Goal: Task Accomplishment & Management: Manage account settings

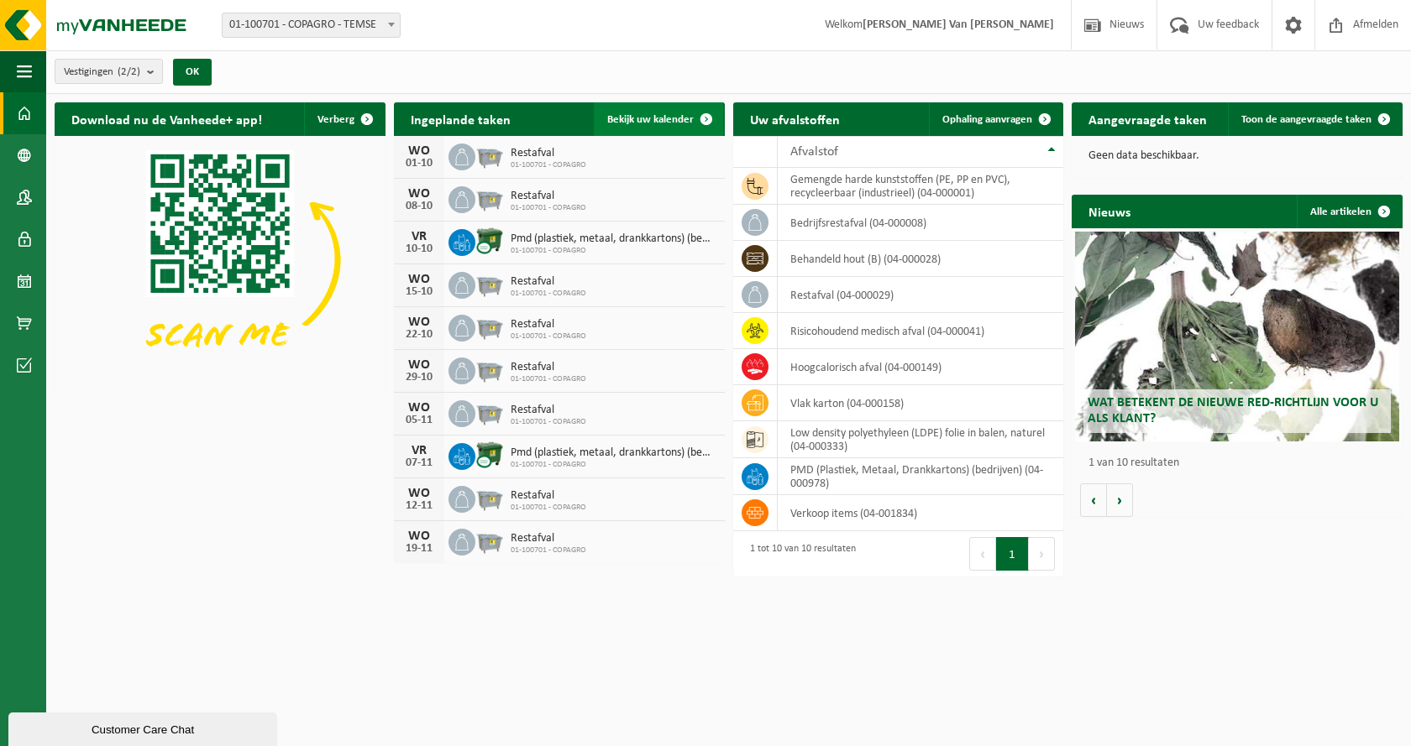
click at [647, 108] on link "Bekijk uw kalender" at bounding box center [658, 119] width 129 height 34
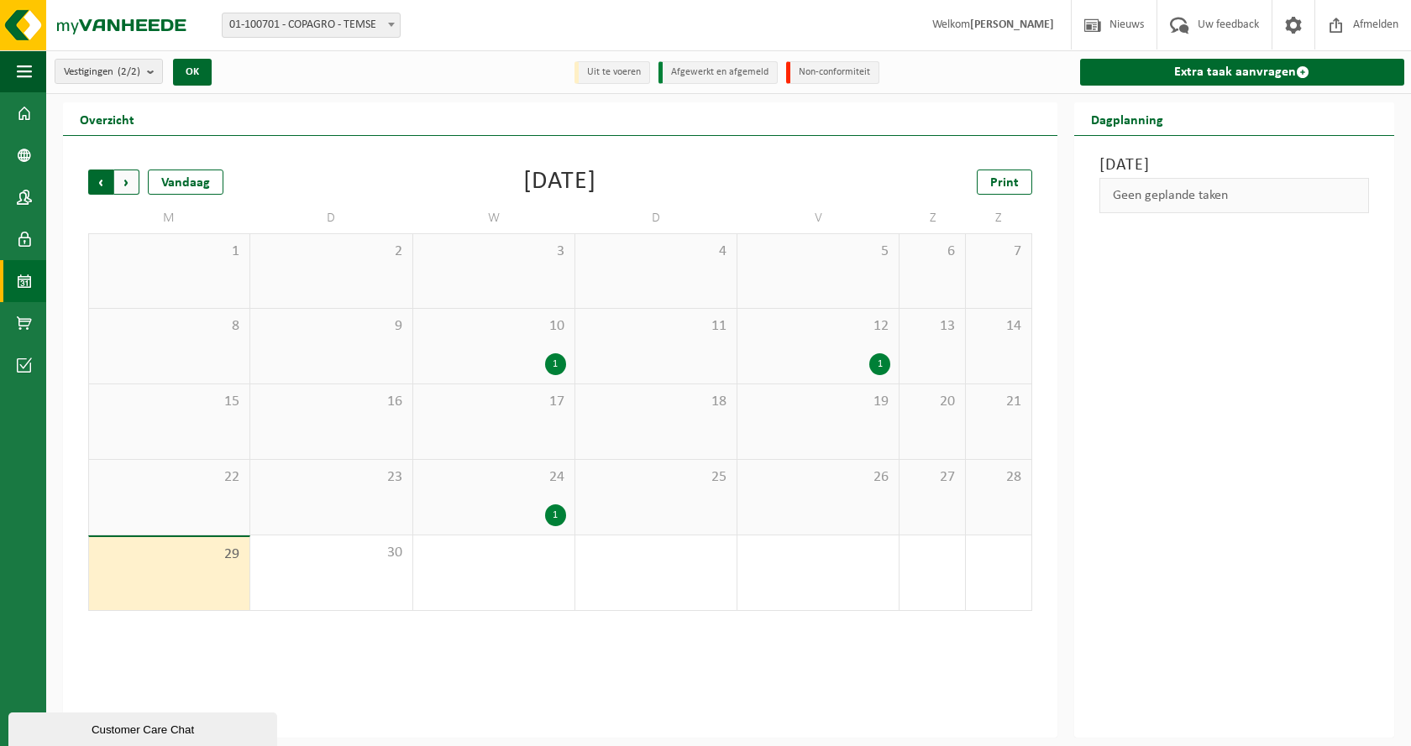
click at [128, 187] on span "Volgende" at bounding box center [126, 182] width 25 height 25
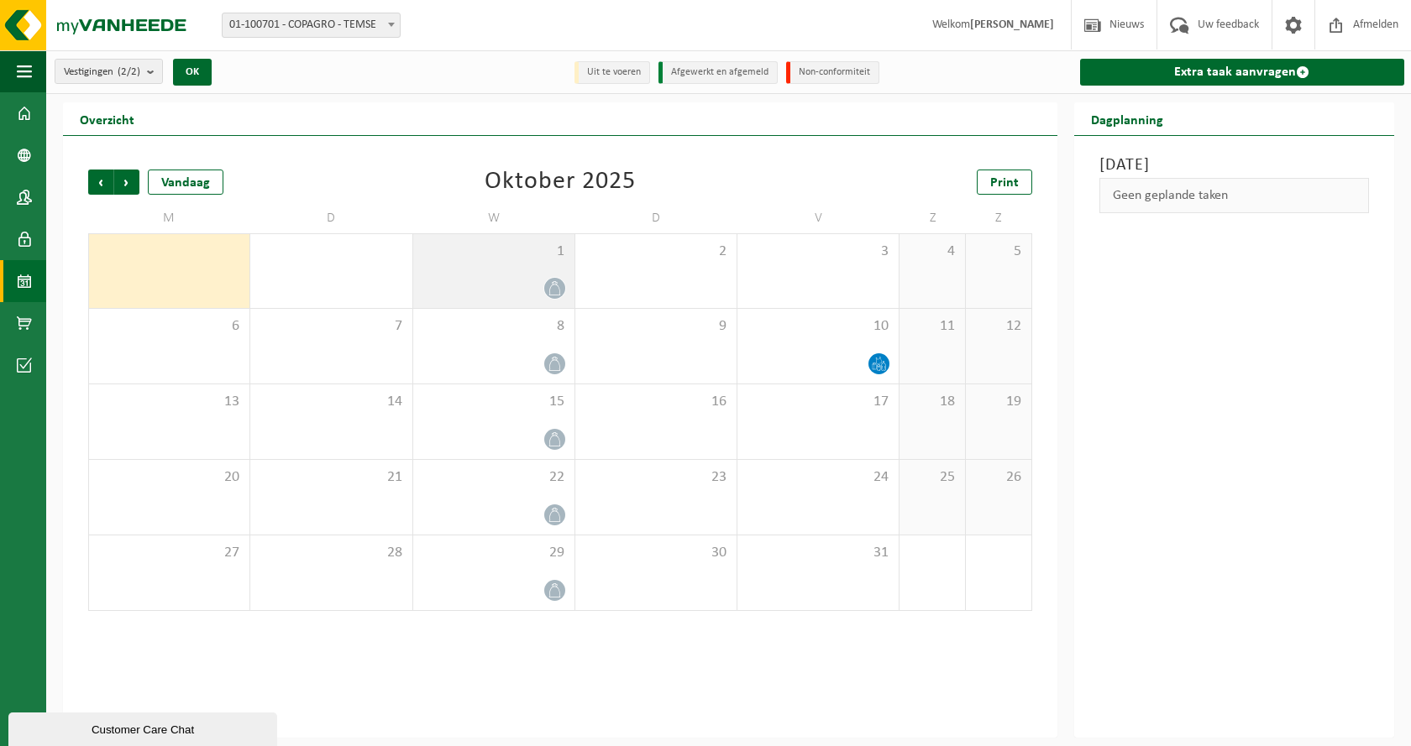
click at [548, 290] on icon at bounding box center [554, 288] width 14 height 14
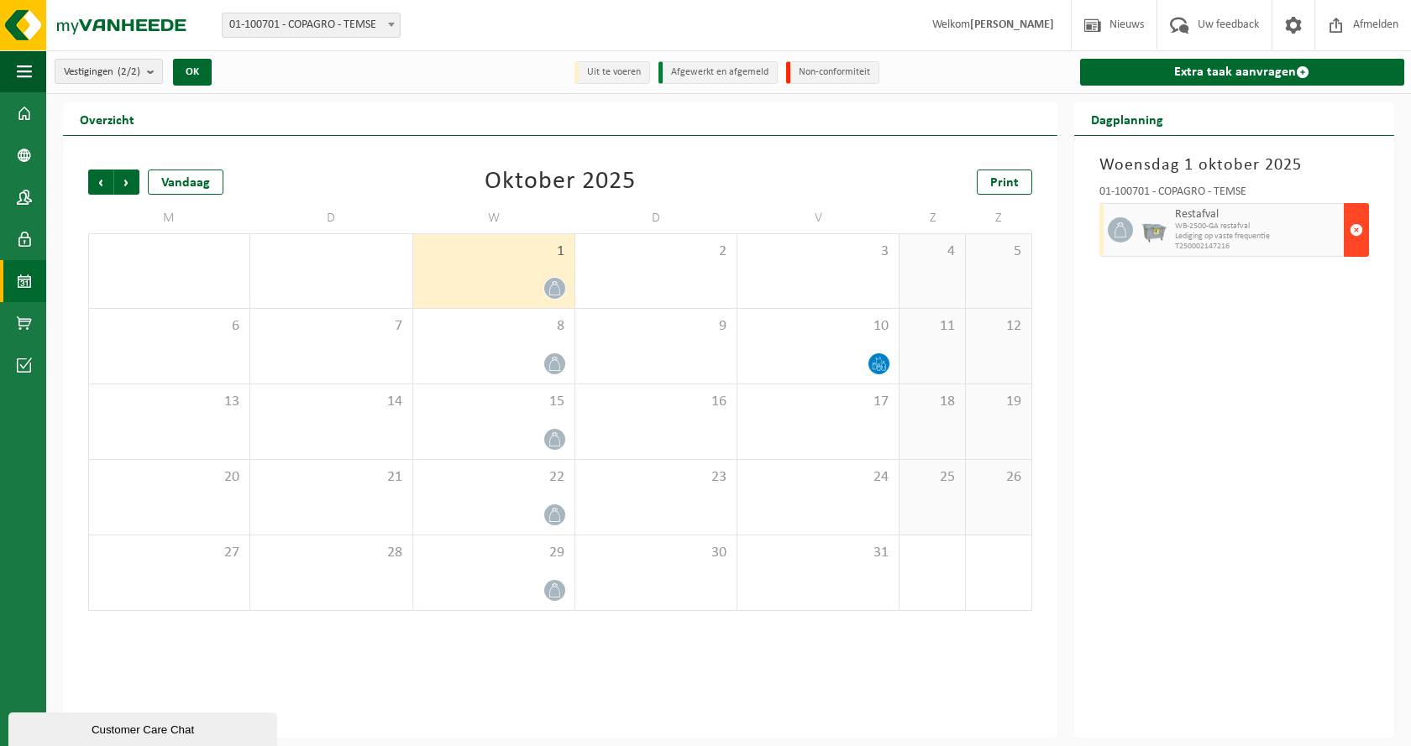
click at [1353, 231] on span "button" at bounding box center [1355, 230] width 13 height 34
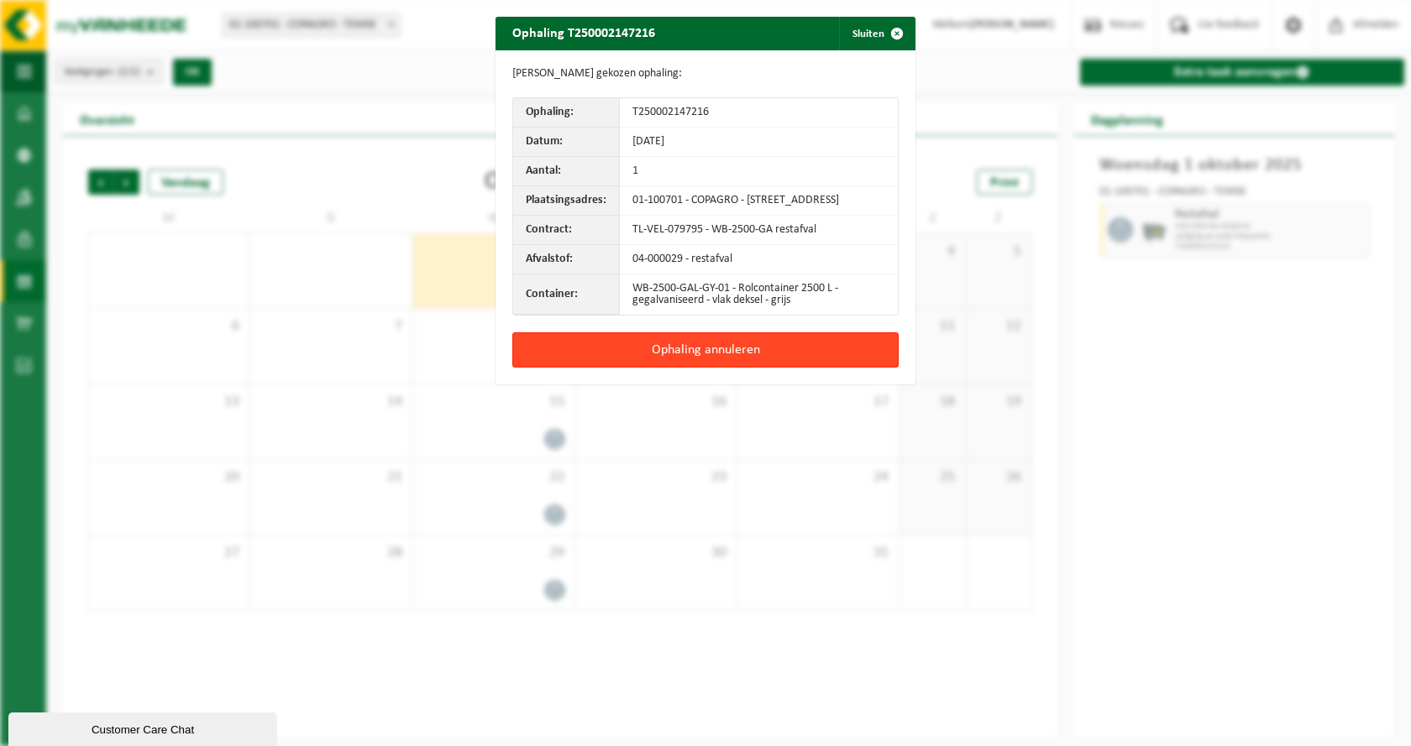
click at [685, 367] on button "Ophaling annuleren" at bounding box center [705, 349] width 386 height 35
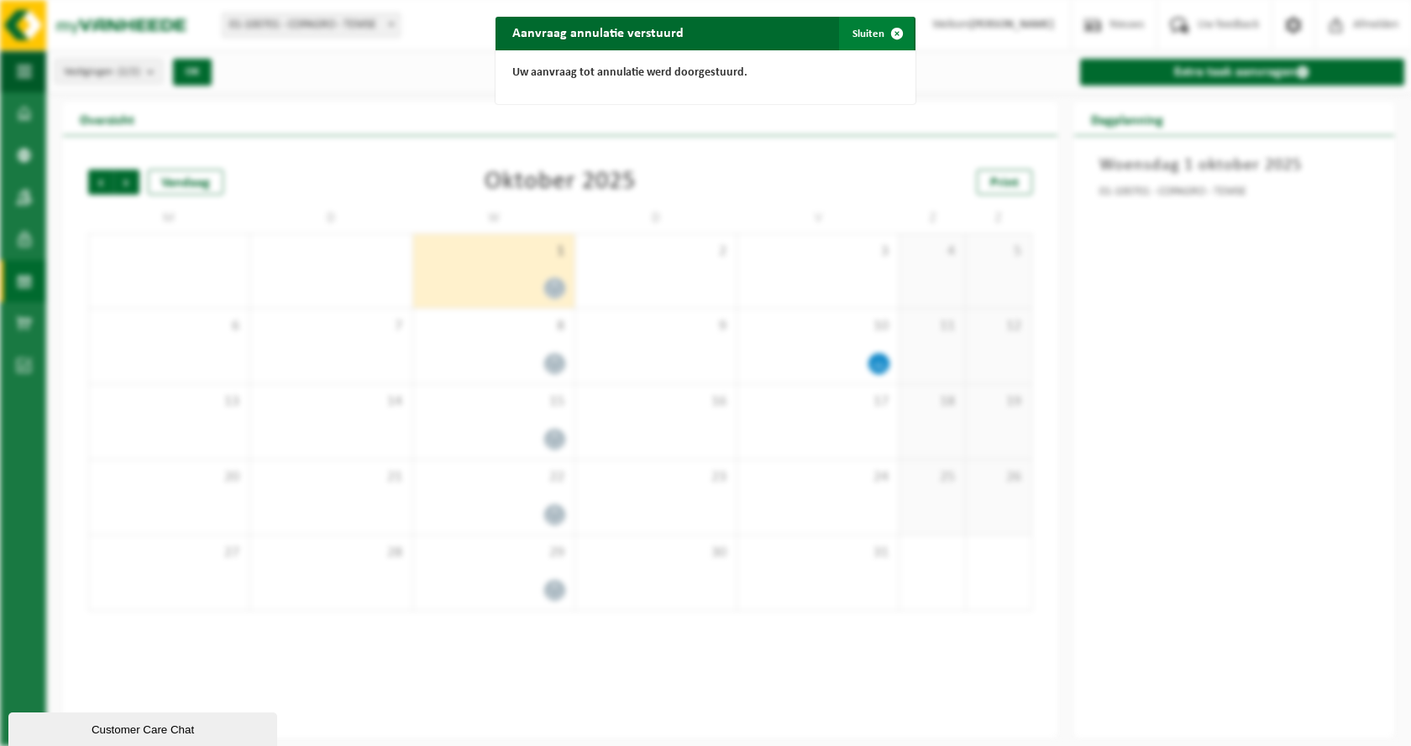
click at [859, 27] on button "Sluiten" at bounding box center [876, 34] width 75 height 34
